Goal: Task Accomplishment & Management: Manage account settings

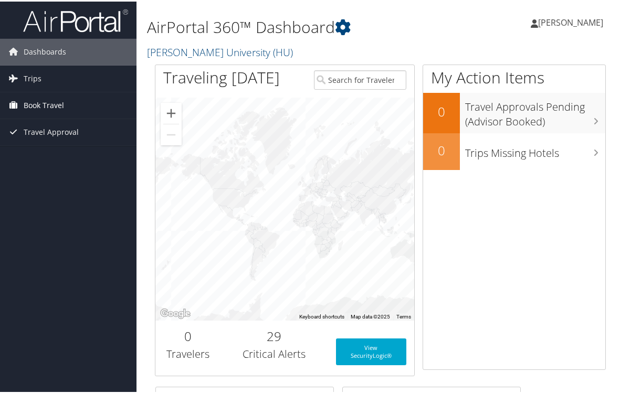
click at [92, 104] on link "Book Travel" at bounding box center [68, 104] width 136 height 26
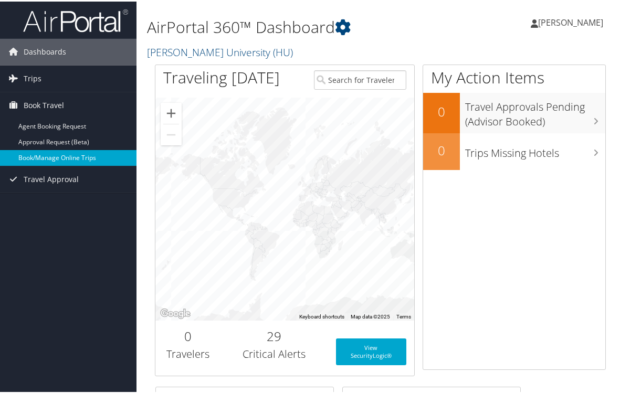
click at [82, 154] on link "Book/Manage Online Trips" at bounding box center [68, 157] width 136 height 16
click at [65, 155] on link "Book/Manage Online Trips" at bounding box center [68, 157] width 136 height 16
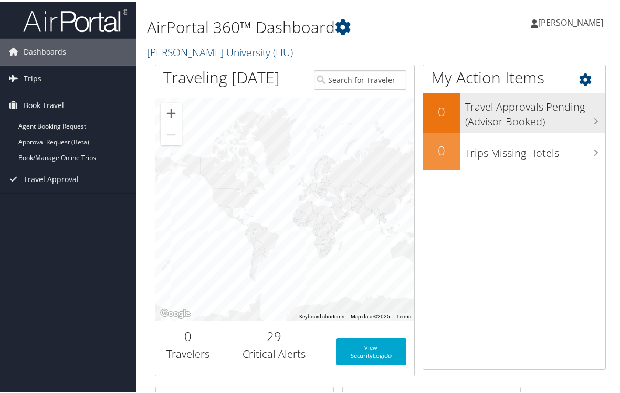
click at [508, 120] on h3 "Travel Approvals Pending (Advisor Booked)" at bounding box center [535, 110] width 140 height 35
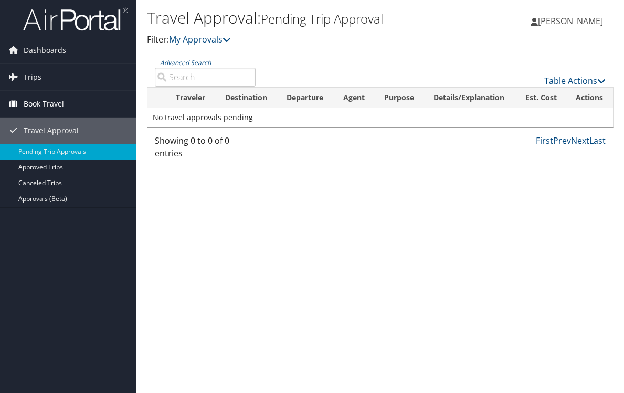
click at [64, 111] on link "Book Travel" at bounding box center [68, 104] width 136 height 26
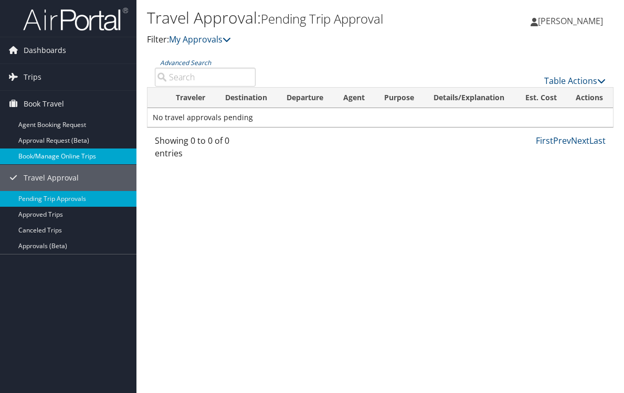
click at [77, 153] on link "Book/Manage Online Trips" at bounding box center [68, 157] width 136 height 16
click at [75, 155] on link "Book/Manage Online Trips" at bounding box center [68, 157] width 136 height 16
